Goal: Task Accomplishment & Management: Manage account settings

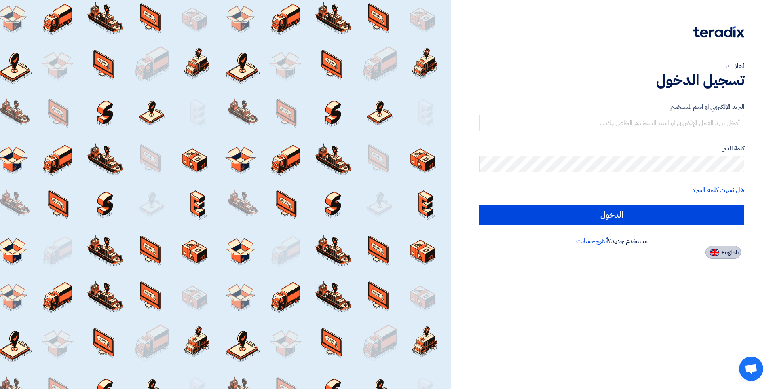
click at [717, 256] on button "English" at bounding box center [723, 252] width 36 height 13
type input "Sign in"
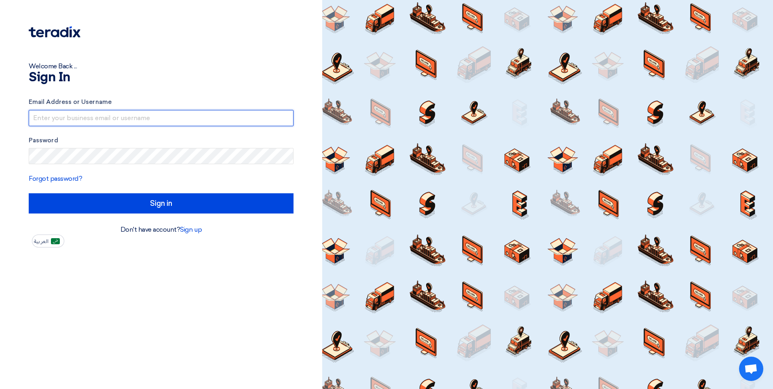
click at [120, 118] on input "text" at bounding box center [161, 118] width 265 height 16
type input "[EMAIL_ADDRESS][DOMAIN_NAME]"
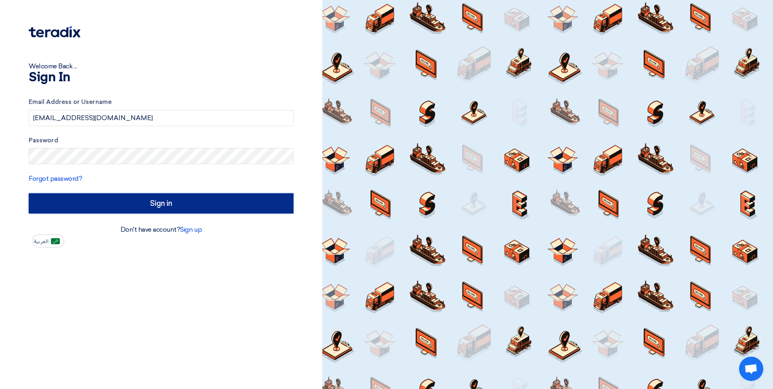
click at [181, 205] on input "Sign in" at bounding box center [161, 203] width 265 height 20
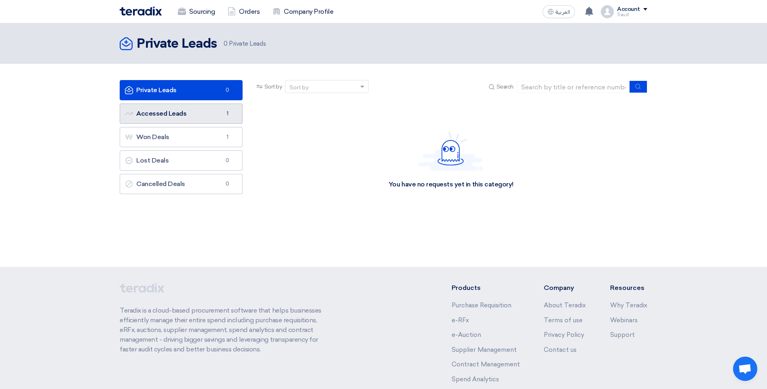
click at [179, 118] on link "Accessed Leads Accessed Leads 1" at bounding box center [181, 113] width 123 height 20
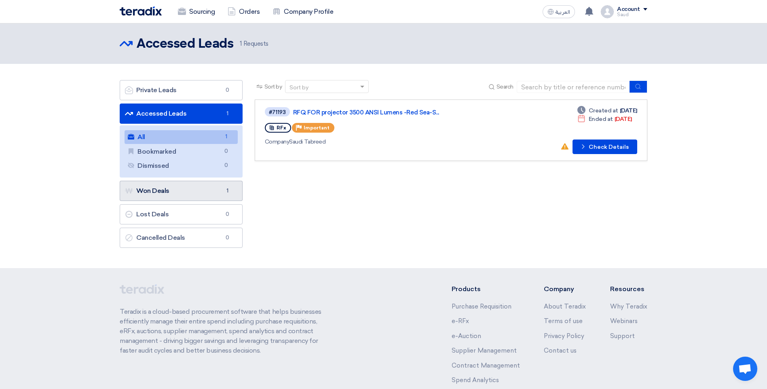
click at [175, 183] on link "Won Deals Won Deals 1" at bounding box center [181, 191] width 123 height 20
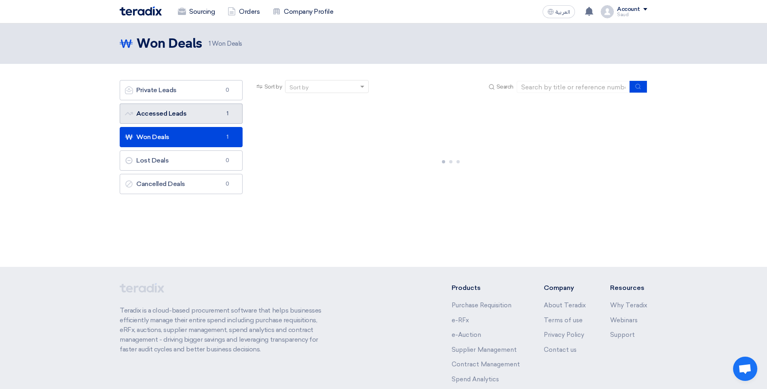
click at [167, 109] on link "Accessed Leads Accessed Leads 1" at bounding box center [181, 113] width 123 height 20
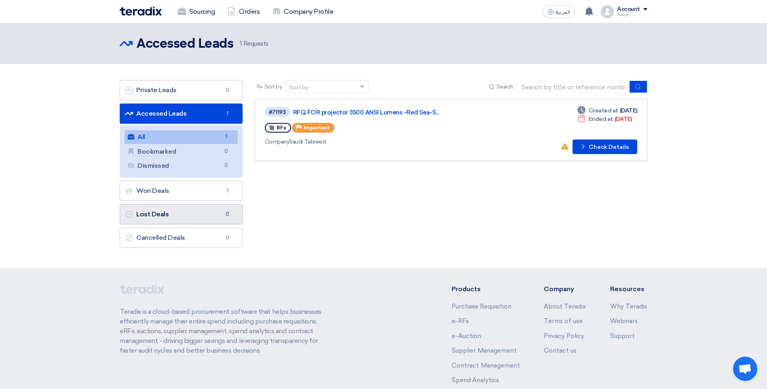
click at [198, 221] on link "Lost Deals Lost Deals 0" at bounding box center [181, 214] width 123 height 20
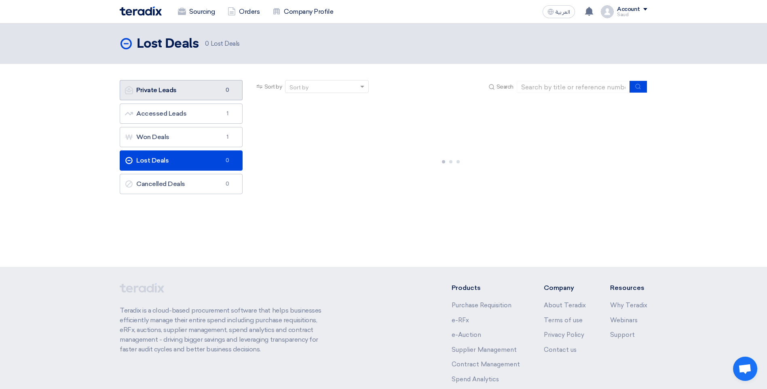
click at [184, 92] on link "Private Leads Private Leads 0" at bounding box center [181, 90] width 123 height 20
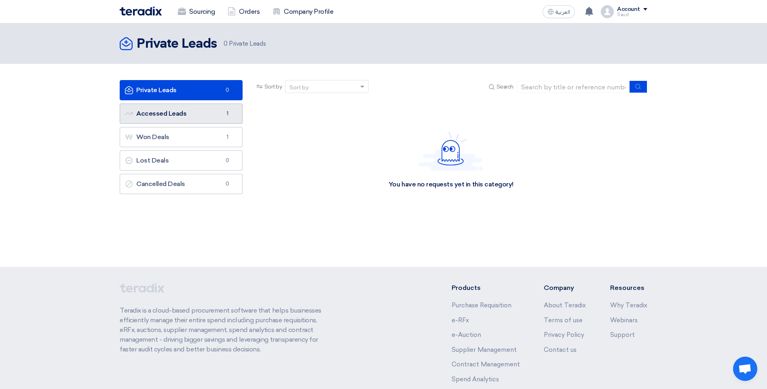
click at [217, 120] on link "Accessed Leads Accessed Leads 1" at bounding box center [181, 113] width 123 height 20
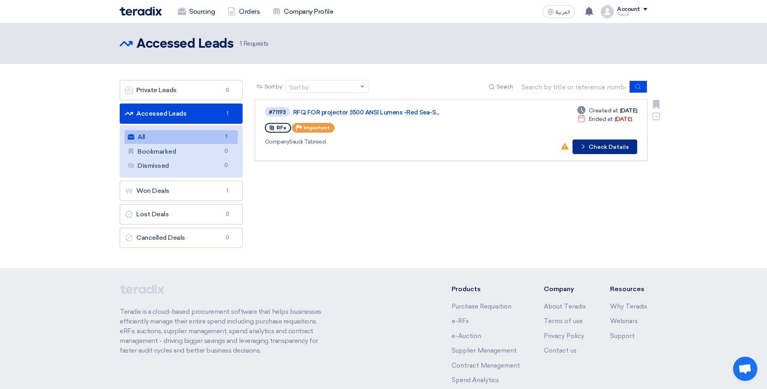
click at [590, 152] on button "Check details Check Details" at bounding box center [604, 146] width 65 height 15
click at [626, 11] on div "Account" at bounding box center [628, 9] width 23 height 7
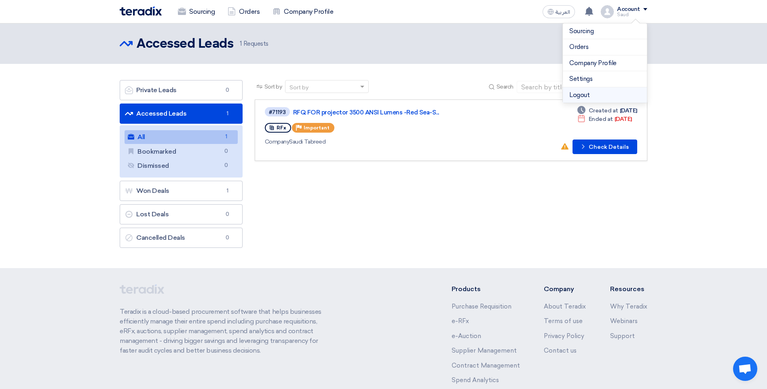
click at [595, 95] on li "Logout" at bounding box center [605, 95] width 84 height 16
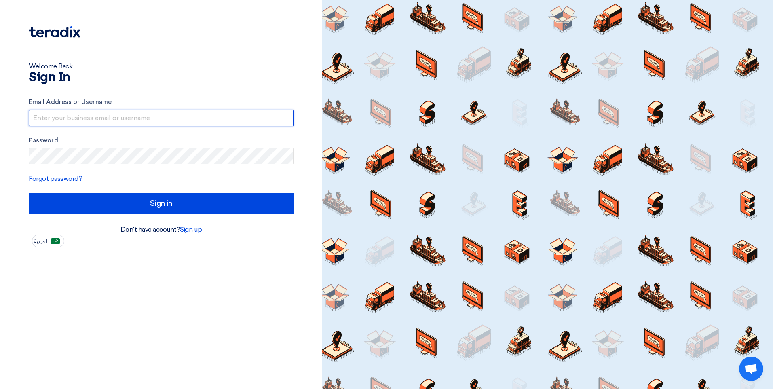
click at [161, 116] on input "text" at bounding box center [161, 118] width 265 height 16
type input "saud.aslam@alkafaanet.com"
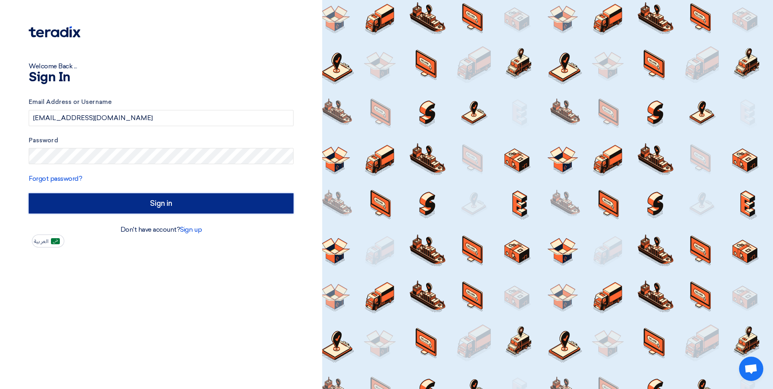
click at [186, 193] on input "Sign in" at bounding box center [161, 203] width 265 height 20
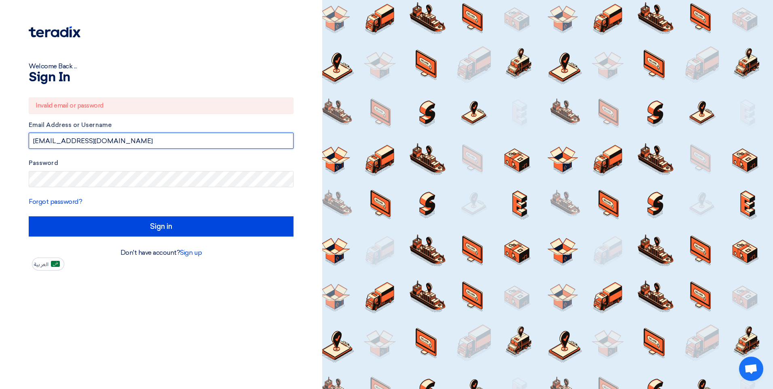
drag, startPoint x: 133, startPoint y: 139, endPoint x: 27, endPoint y: 137, distance: 105.9
click at [27, 137] on div "Welcome Back ... Sign In Invalid email or password Email Address or Username sa…" at bounding box center [161, 135] width 310 height 270
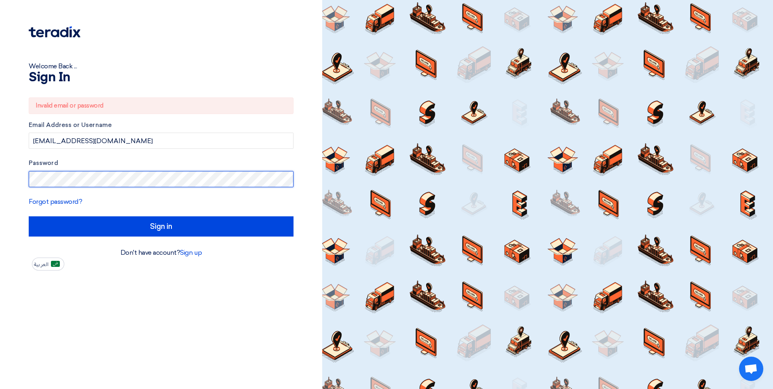
click at [23, 171] on div "Welcome Back ... Sign In Invalid email or password Email Address or Username sa…" at bounding box center [161, 135] width 310 height 270
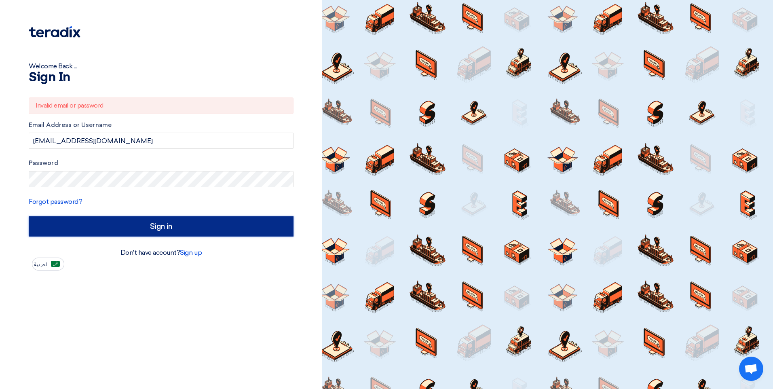
click at [181, 229] on input "Sign in" at bounding box center [161, 226] width 265 height 20
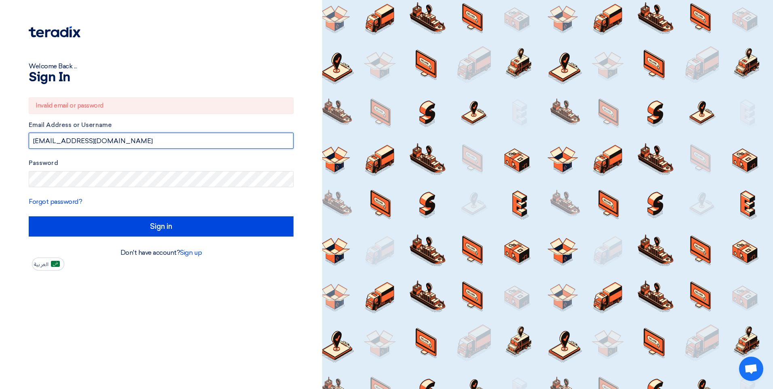
click at [128, 140] on input "saud.aslam@alkafaanet.com" at bounding box center [161, 141] width 265 height 16
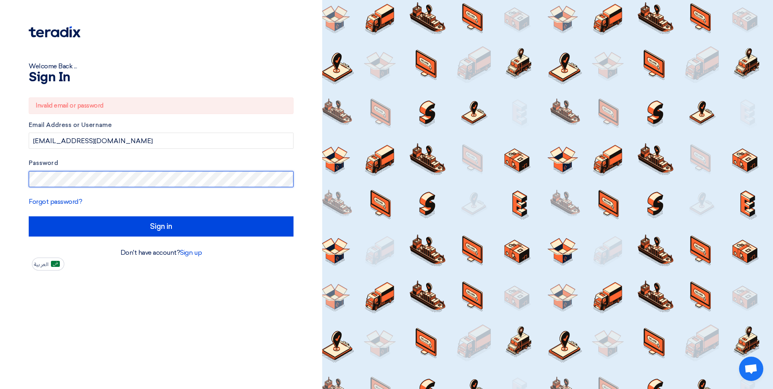
click at [27, 176] on div "Welcome Back ... Sign In Invalid email or password Email Address or Username sa…" at bounding box center [161, 135] width 310 height 270
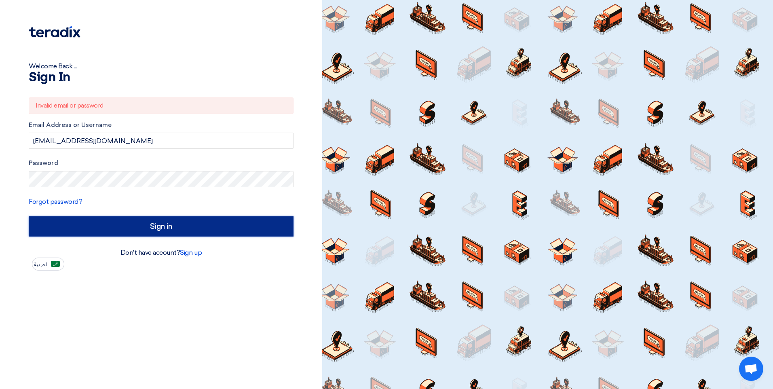
click at [182, 225] on input "Sign in" at bounding box center [161, 226] width 265 height 20
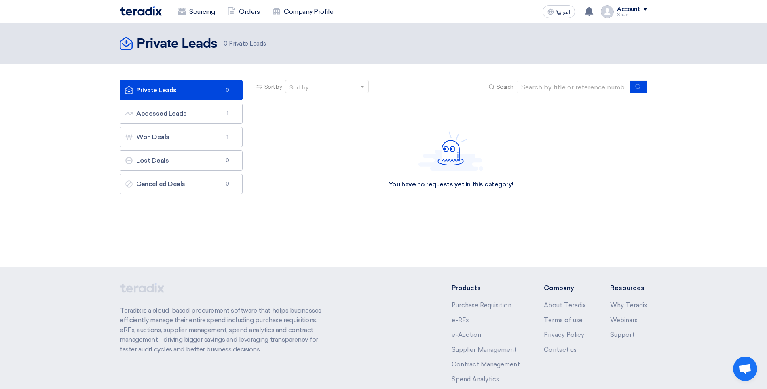
click at [629, 16] on div "Saud" at bounding box center [632, 15] width 30 height 4
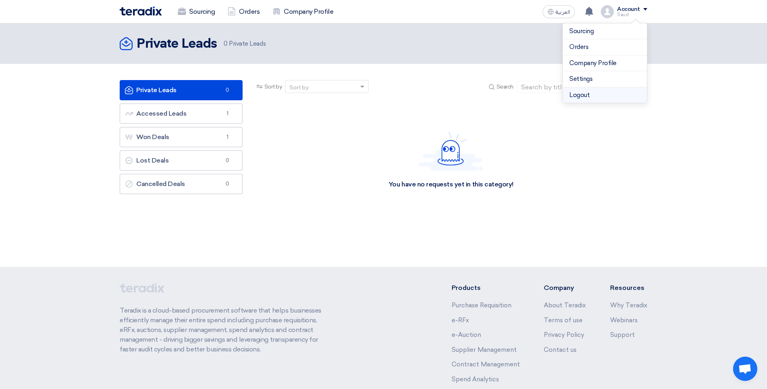
click at [591, 98] on li "Logout" at bounding box center [605, 95] width 84 height 16
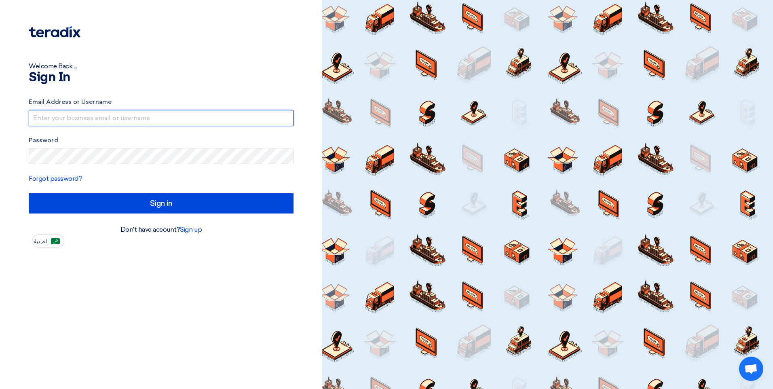
click at [108, 120] on input "text" at bounding box center [161, 118] width 265 height 16
type input "[EMAIL_ADDRESS][DOMAIN_NAME]"
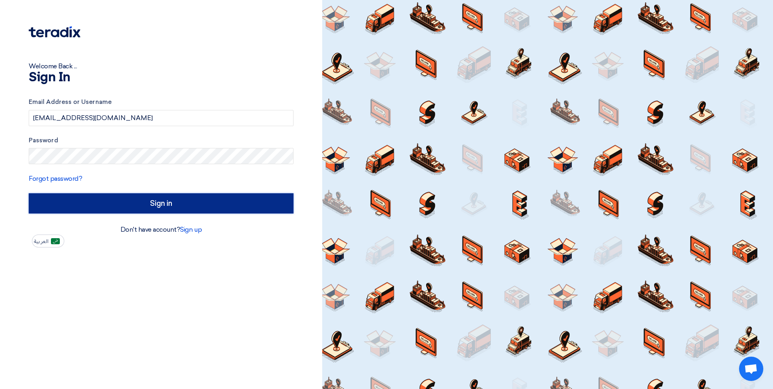
click at [177, 210] on input "Sign in" at bounding box center [161, 203] width 265 height 20
